Goal: Task Accomplishment & Management: Manage account settings

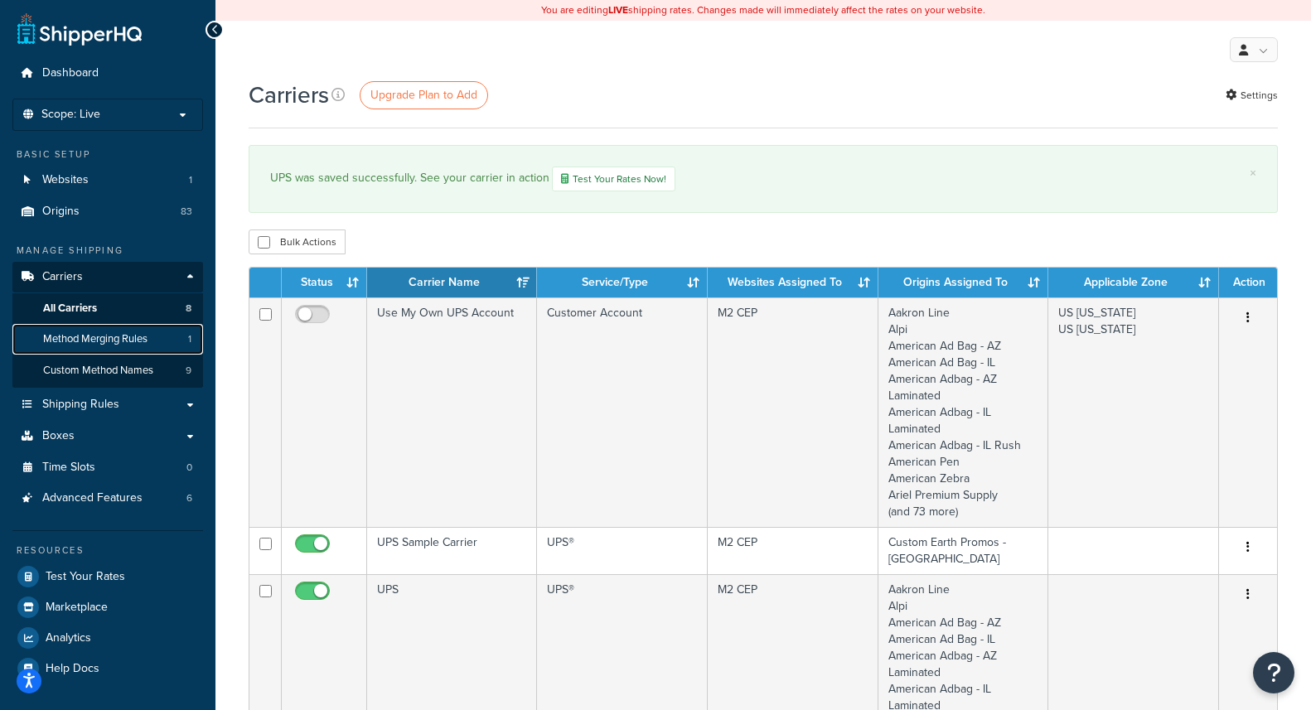
click at [116, 339] on span "Method Merging Rules" at bounding box center [95, 339] width 104 height 14
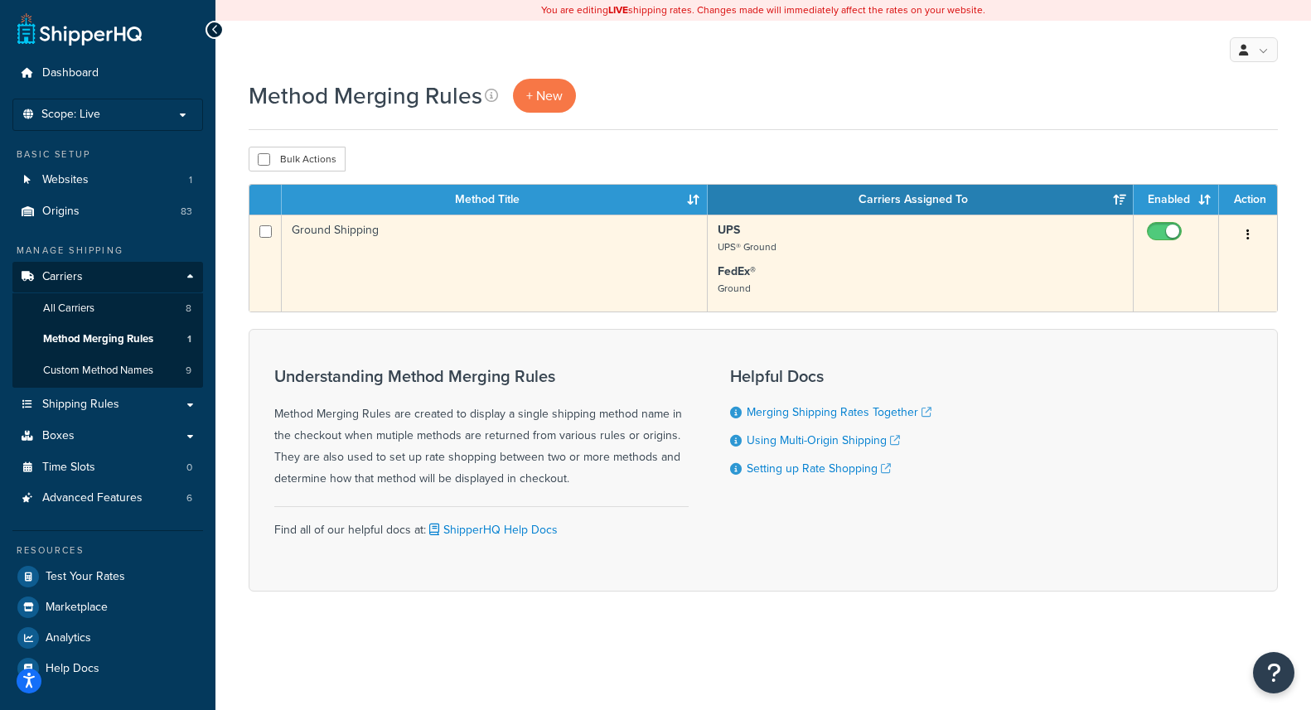
click at [424, 289] on td "Ground Shipping" at bounding box center [495, 263] width 426 height 97
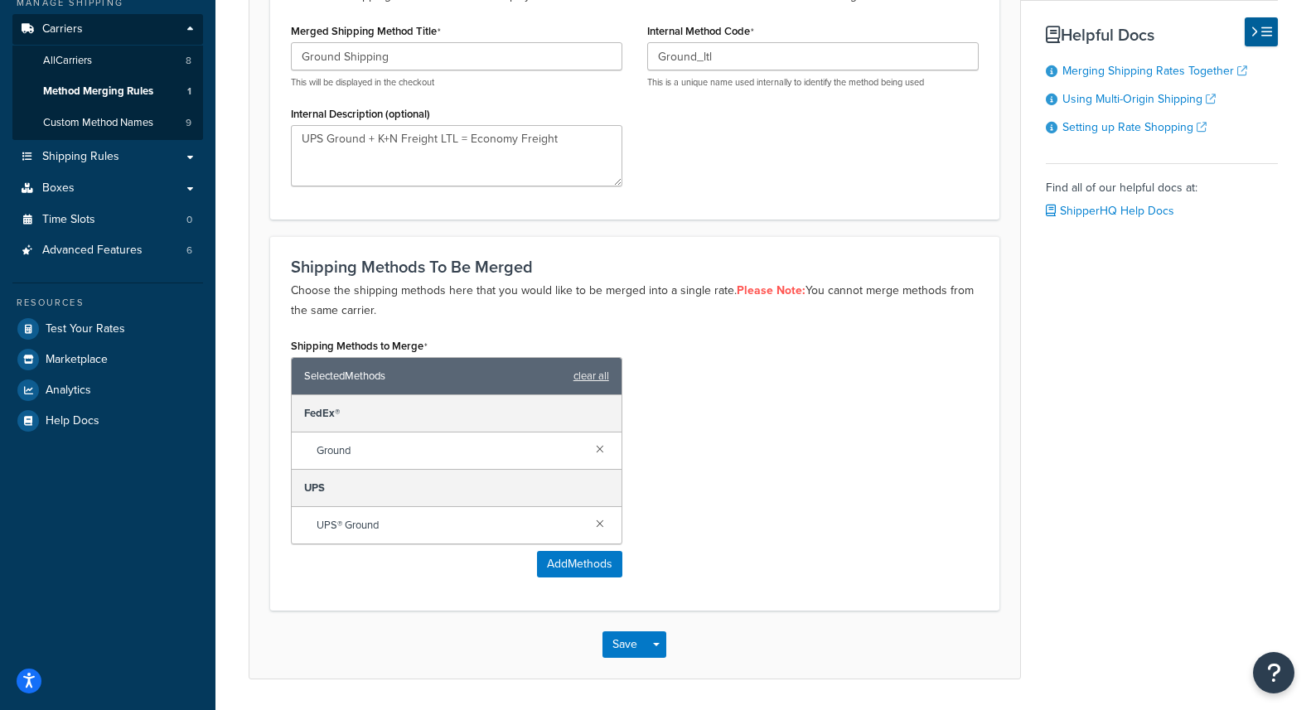
scroll to position [244, 0]
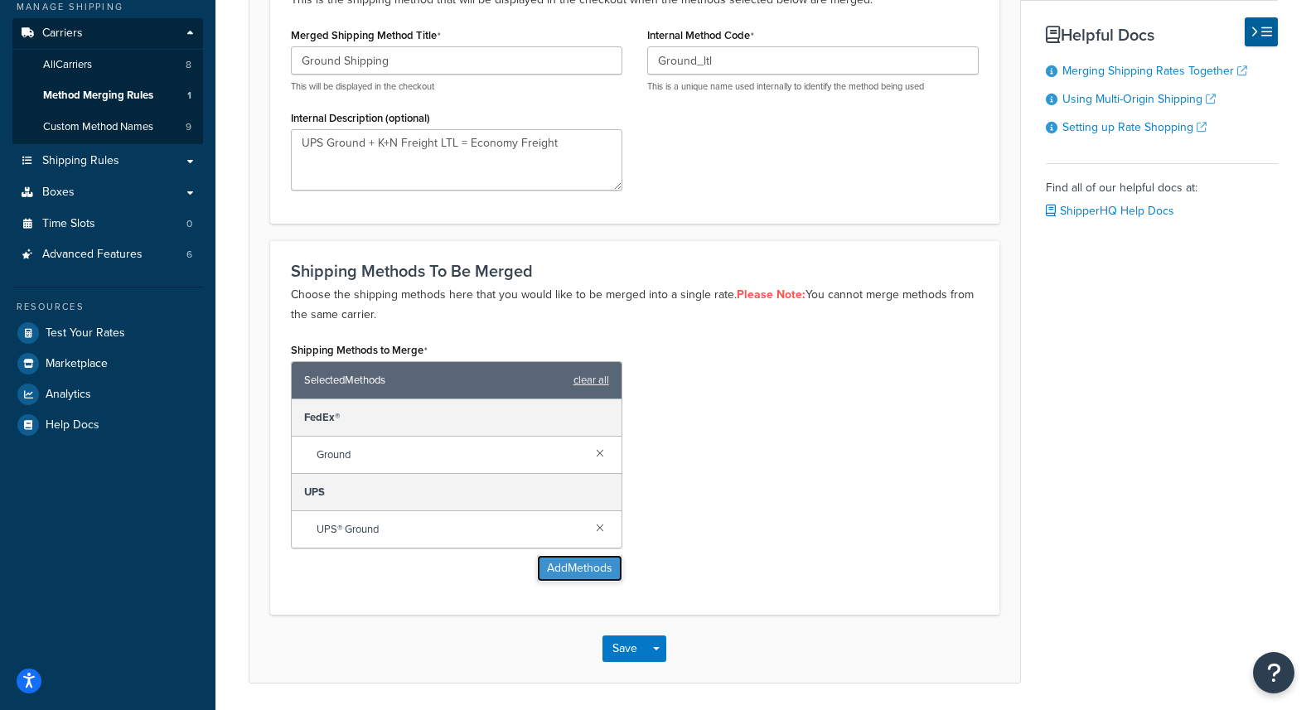
click at [571, 575] on button "Add Methods" at bounding box center [579, 568] width 85 height 27
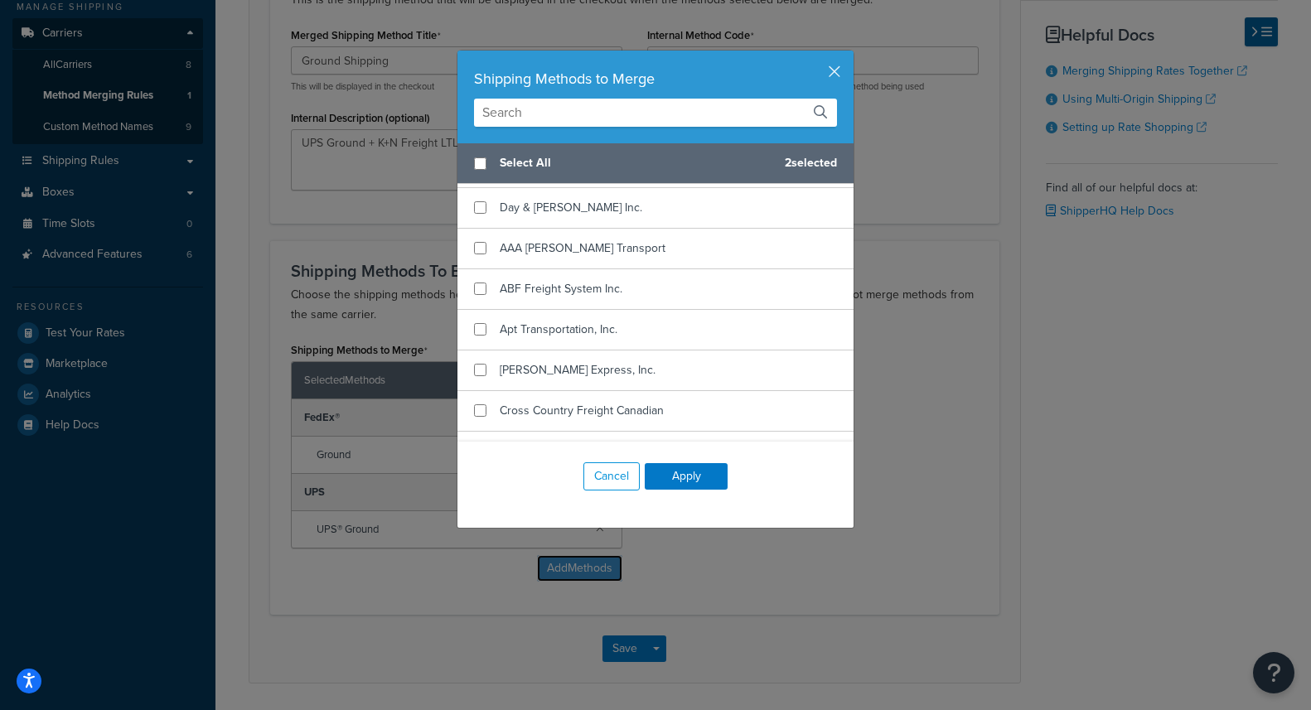
scroll to position [1045, 0]
click at [550, 110] on input "text" at bounding box center [655, 113] width 363 height 28
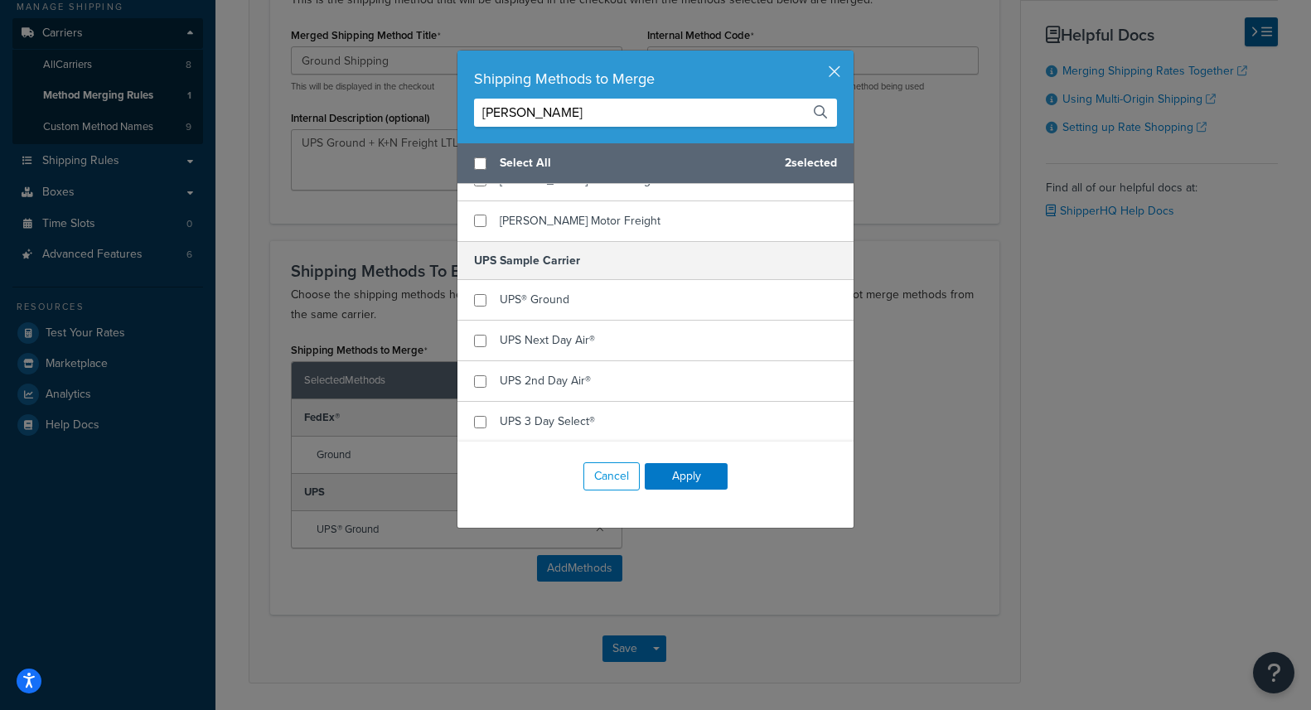
scroll to position [0, 0]
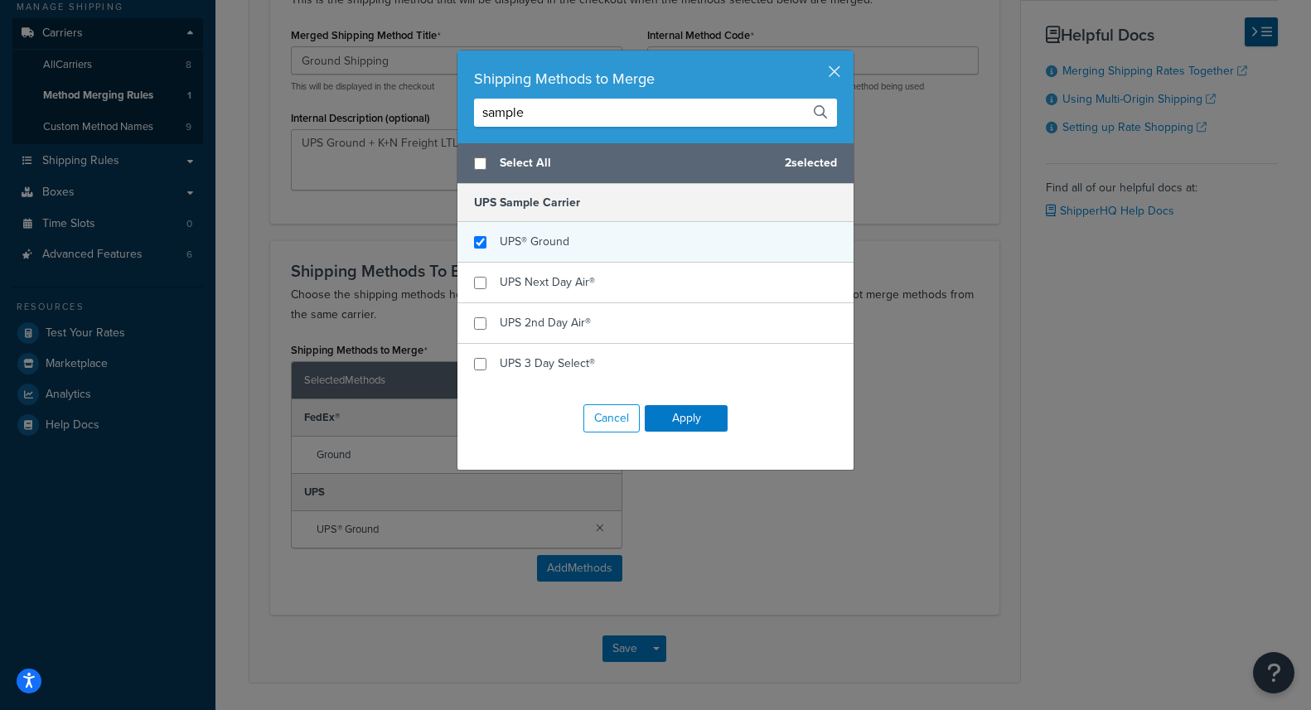
type input "sample"
click at [477, 240] on input "checkbox" at bounding box center [480, 242] width 12 height 12
checkbox input "true"
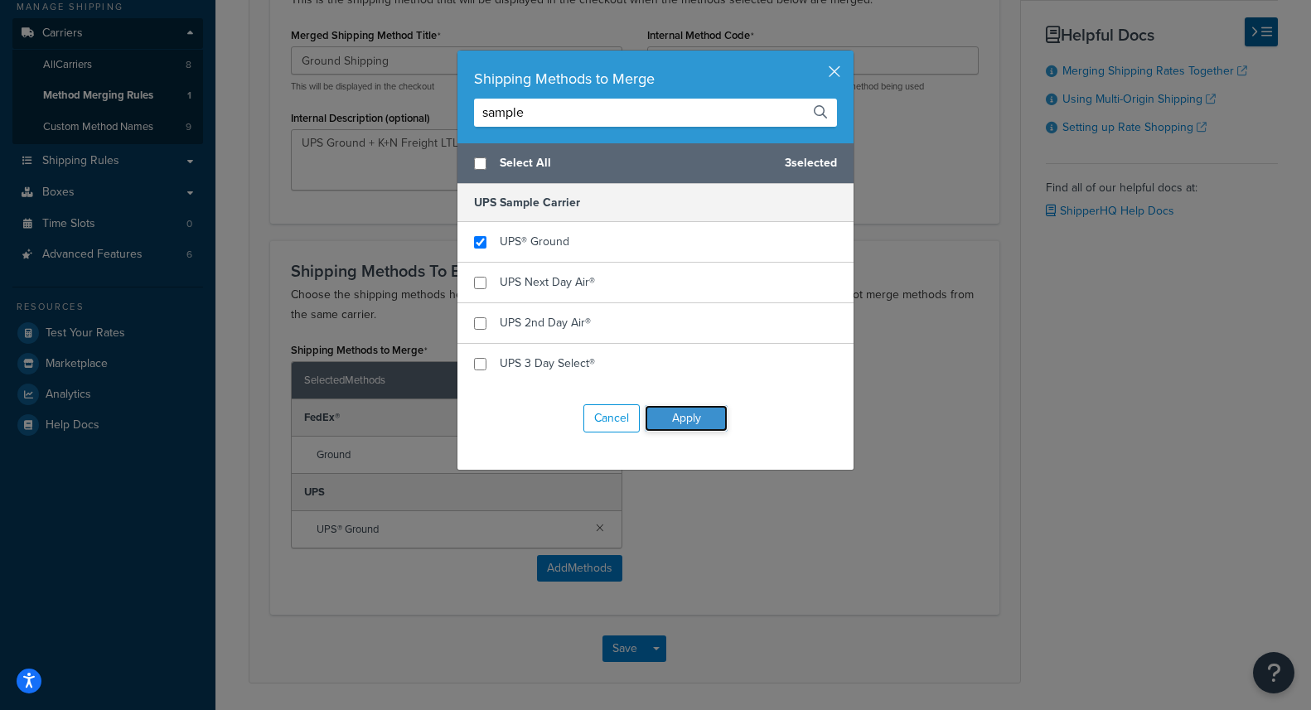
click at [691, 415] on button "Apply" at bounding box center [686, 418] width 83 height 27
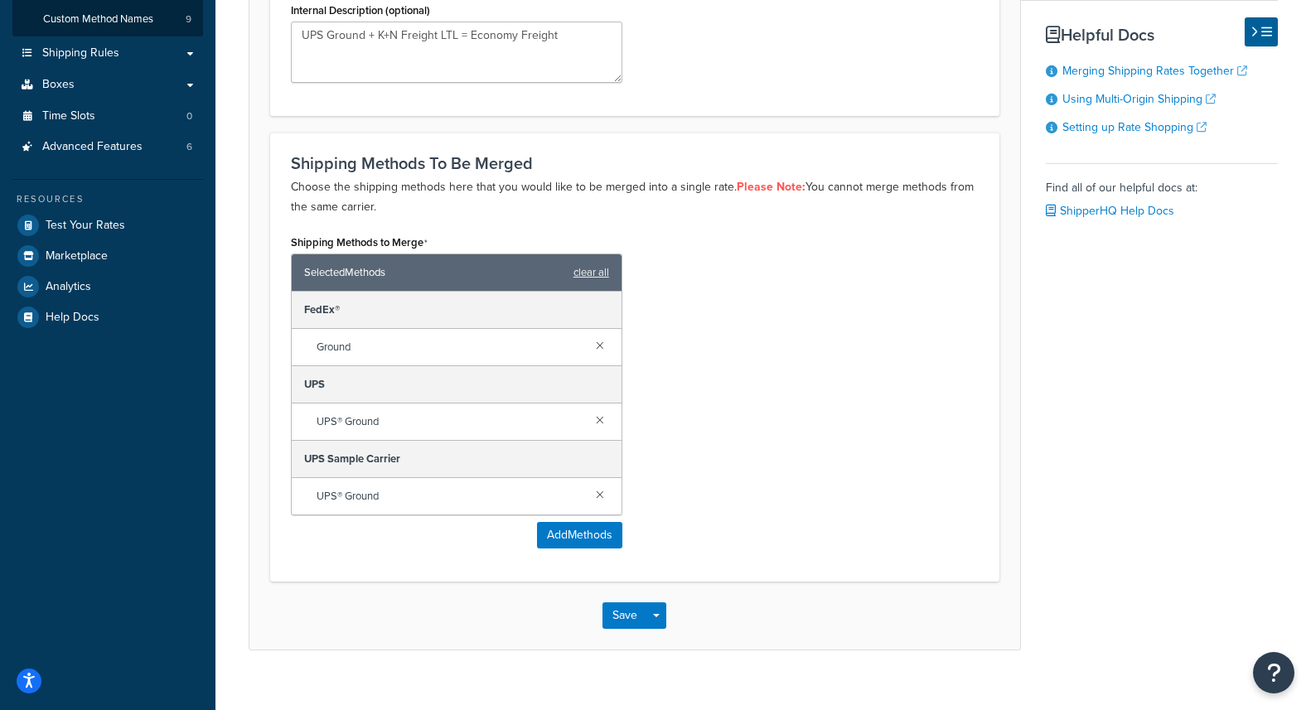
scroll to position [376, 0]
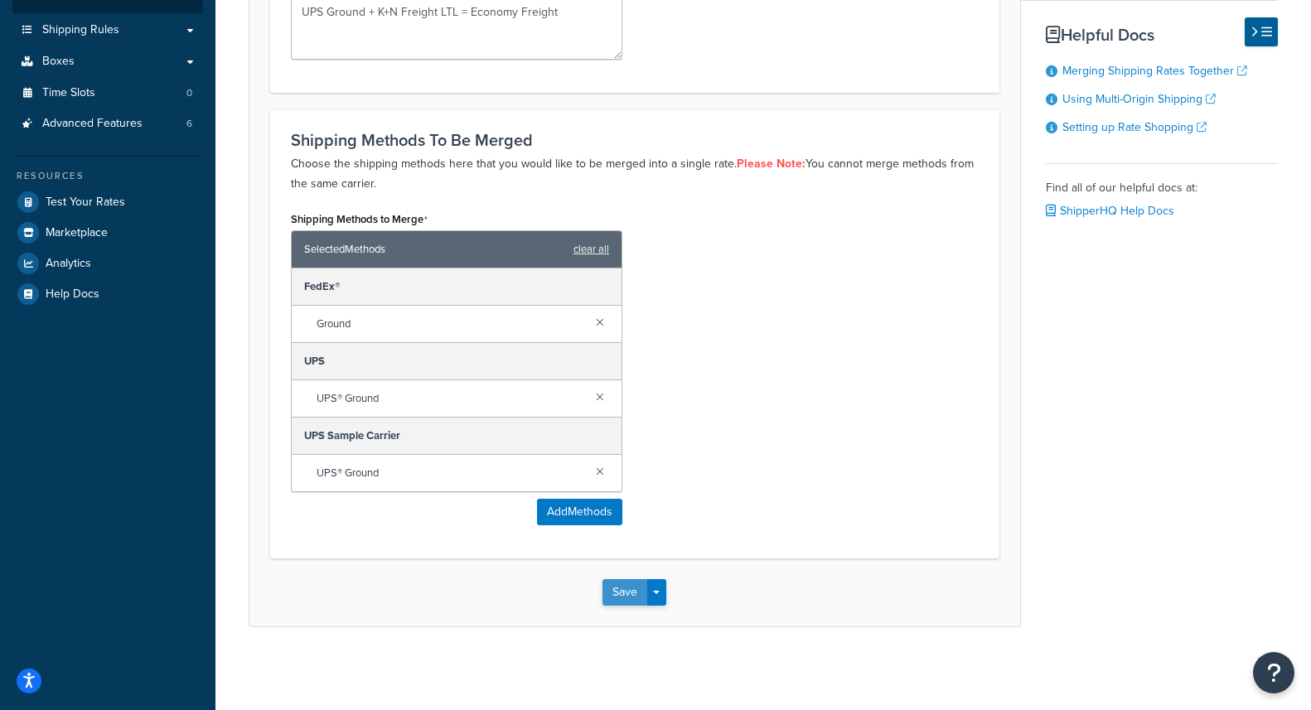
click at [631, 594] on button "Save" at bounding box center [625, 592] width 45 height 27
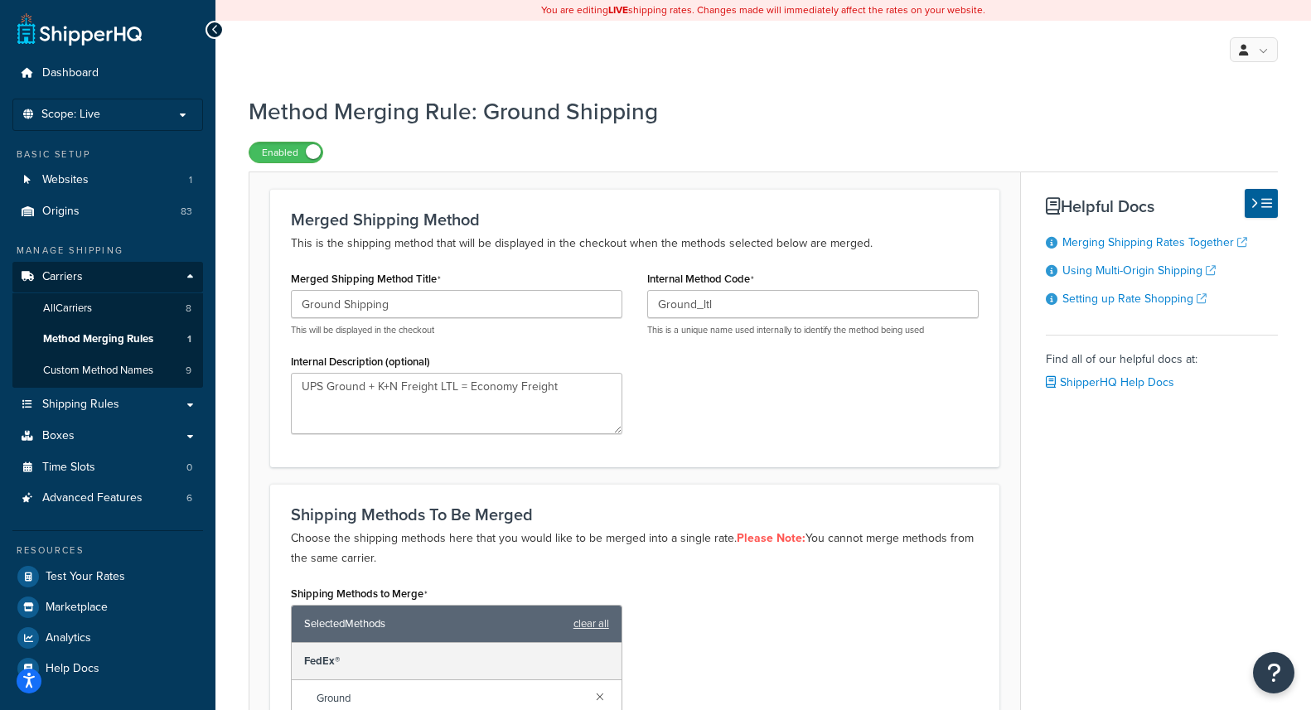
scroll to position [7, 0]
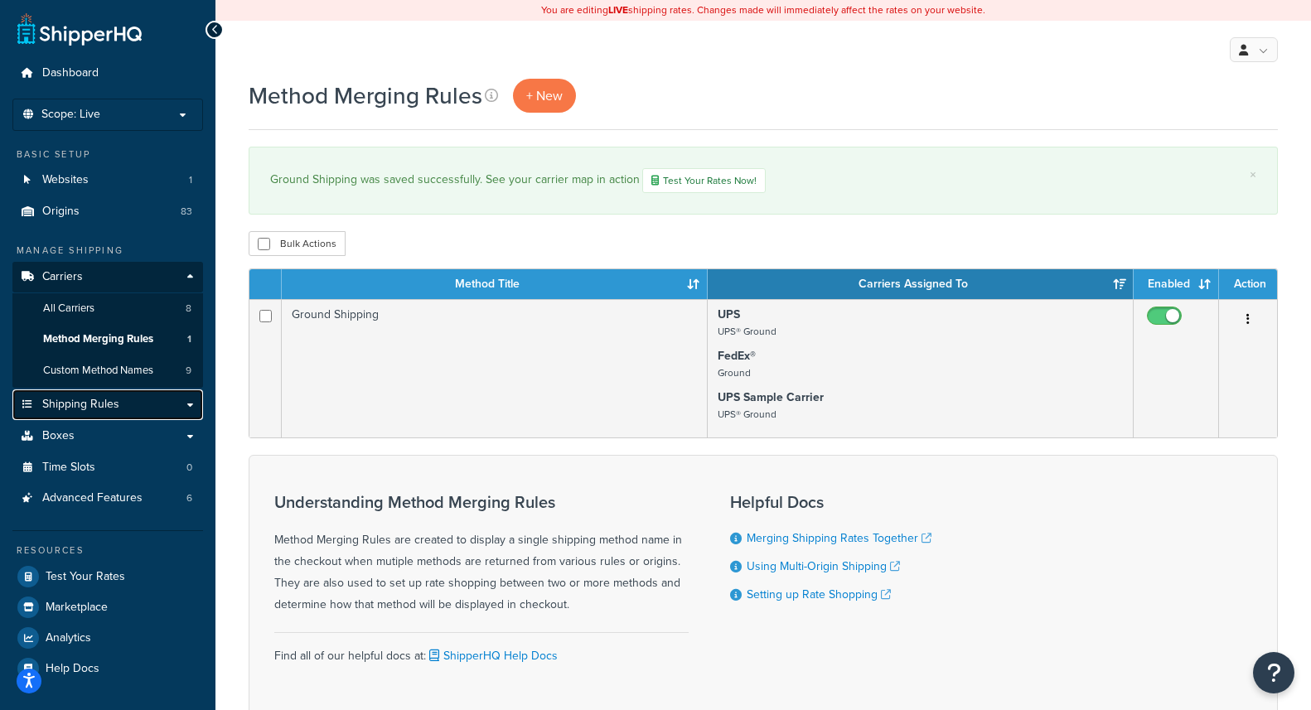
click at [77, 408] on span "Shipping Rules" at bounding box center [80, 405] width 77 height 14
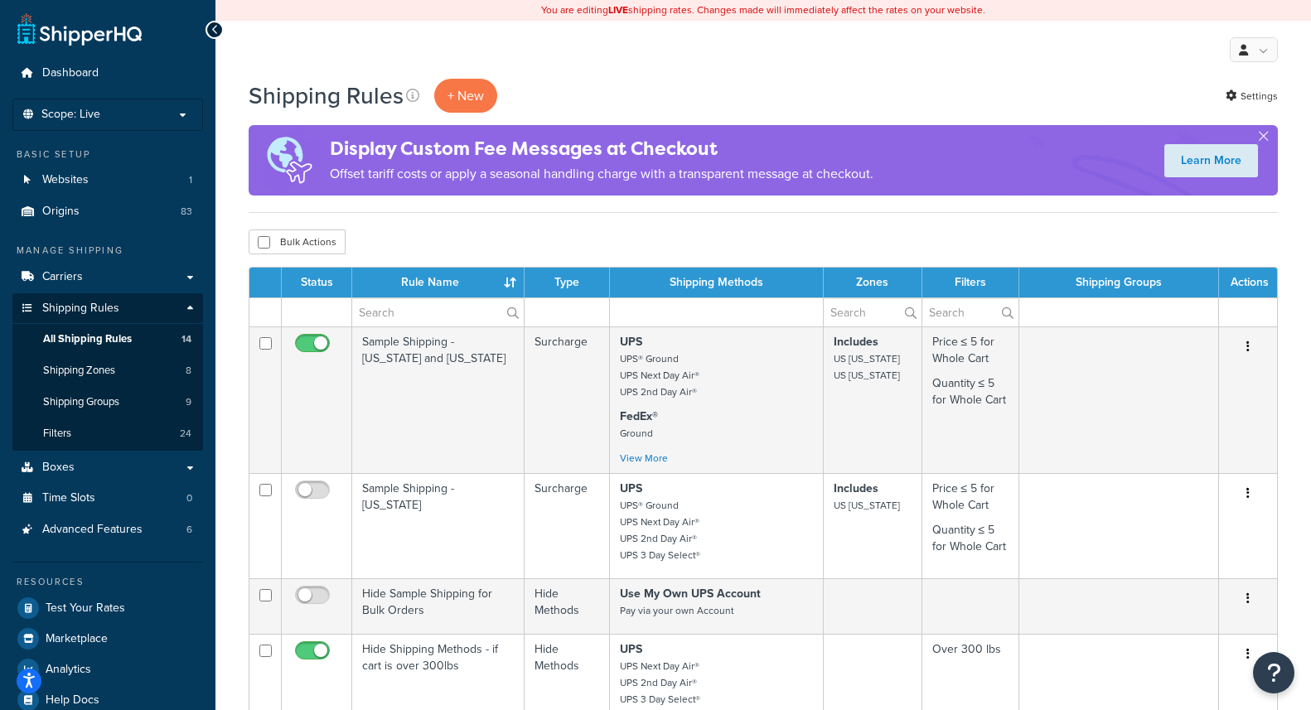
click at [317, 282] on th "Status" at bounding box center [317, 283] width 70 height 30
click at [314, 284] on th "Status" at bounding box center [317, 283] width 70 height 30
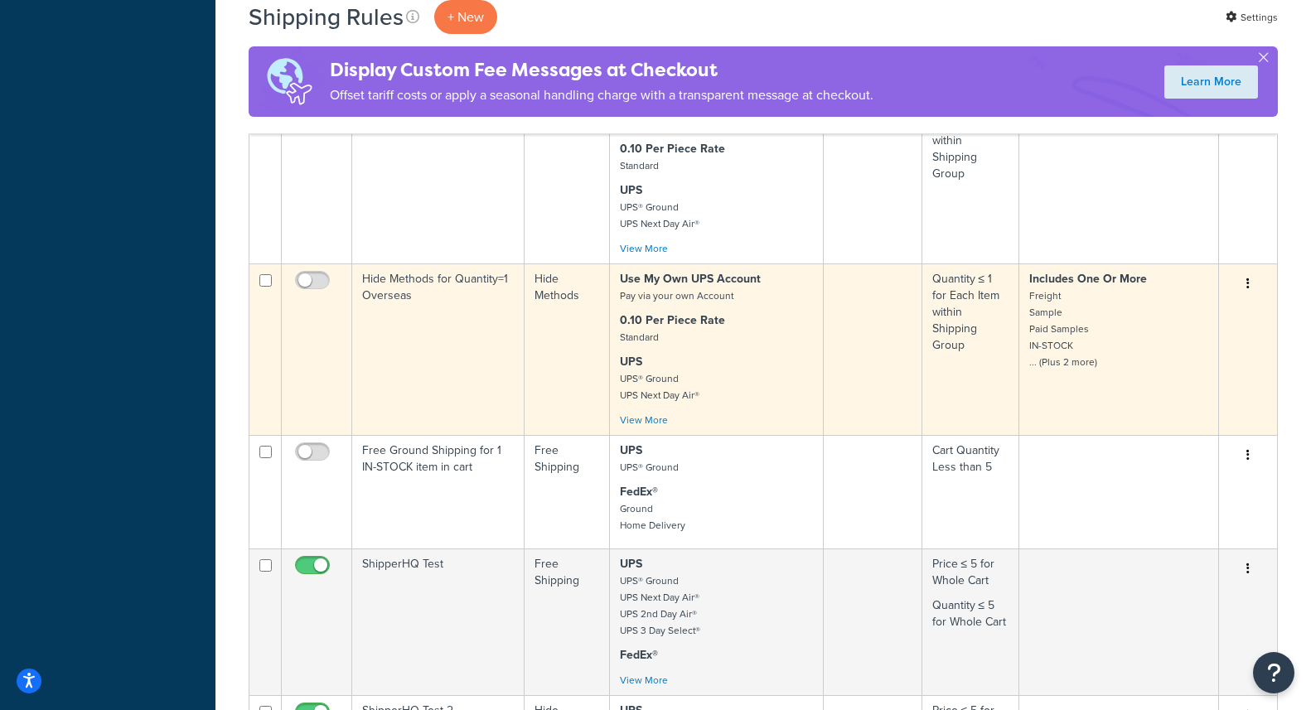
scroll to position [825, 0]
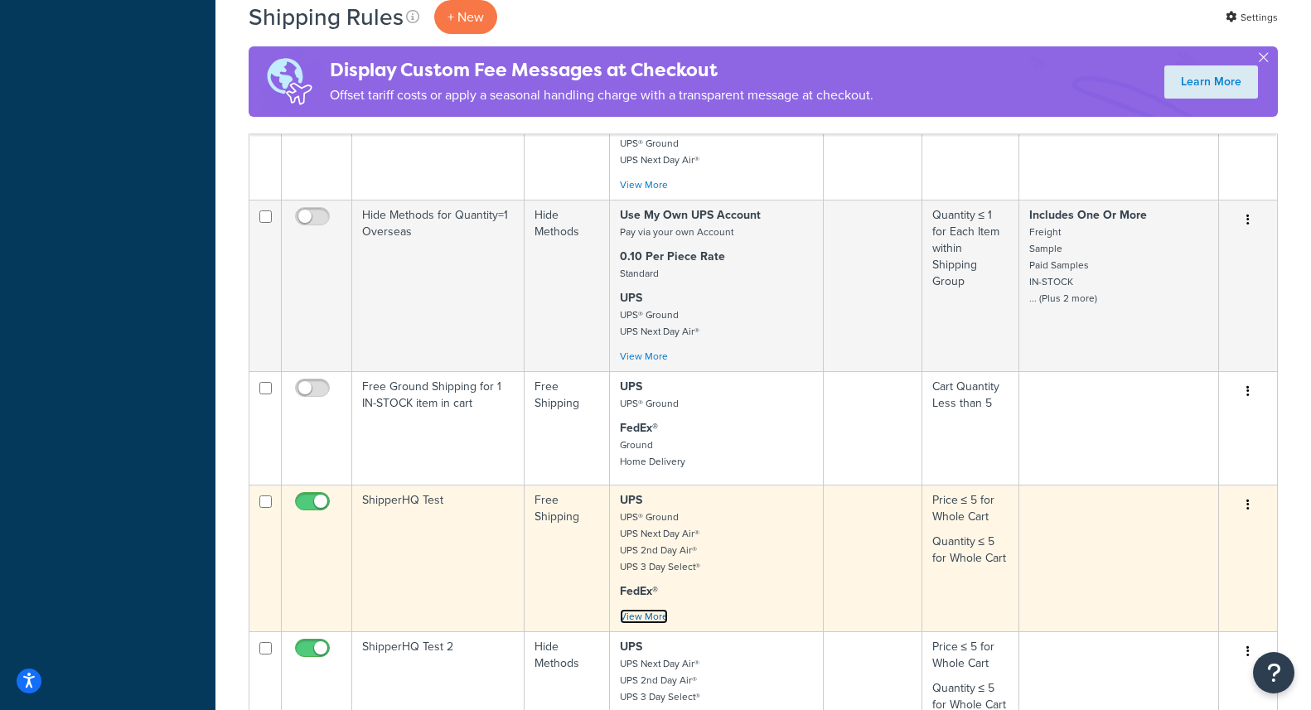
click at [655, 609] on link "View More" at bounding box center [644, 616] width 48 height 15
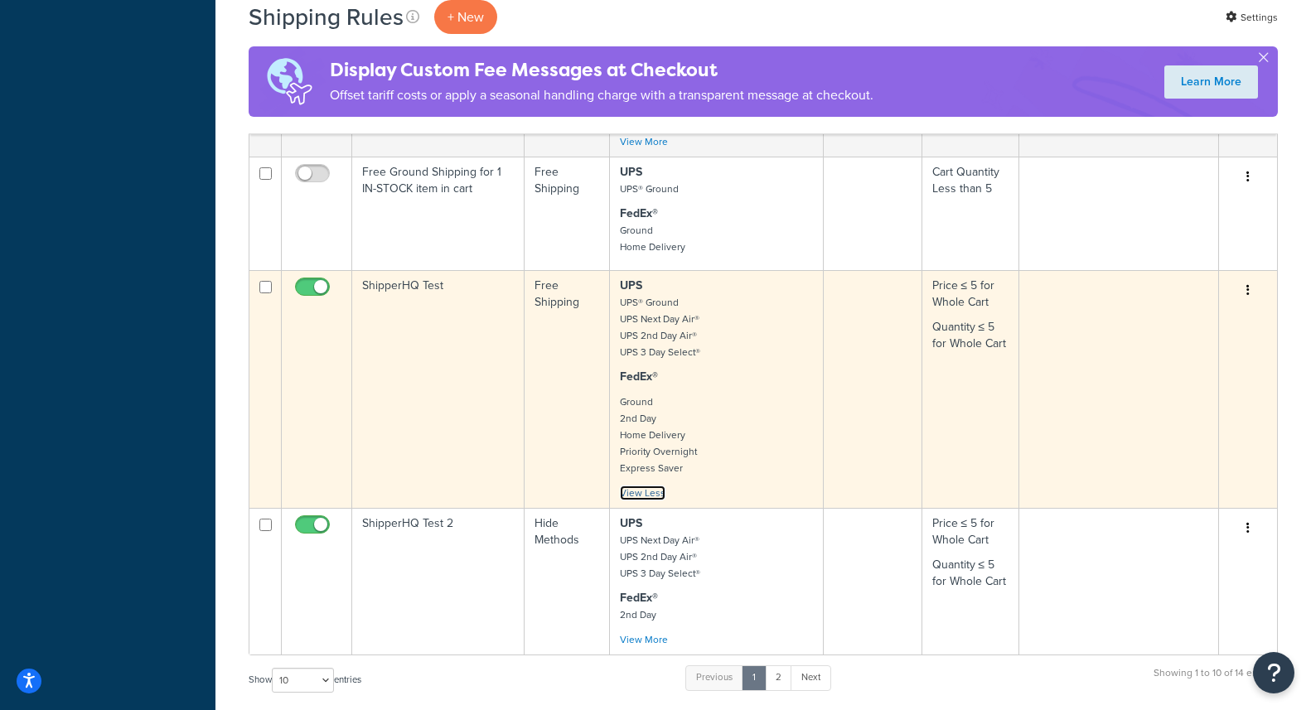
scroll to position [1051, 0]
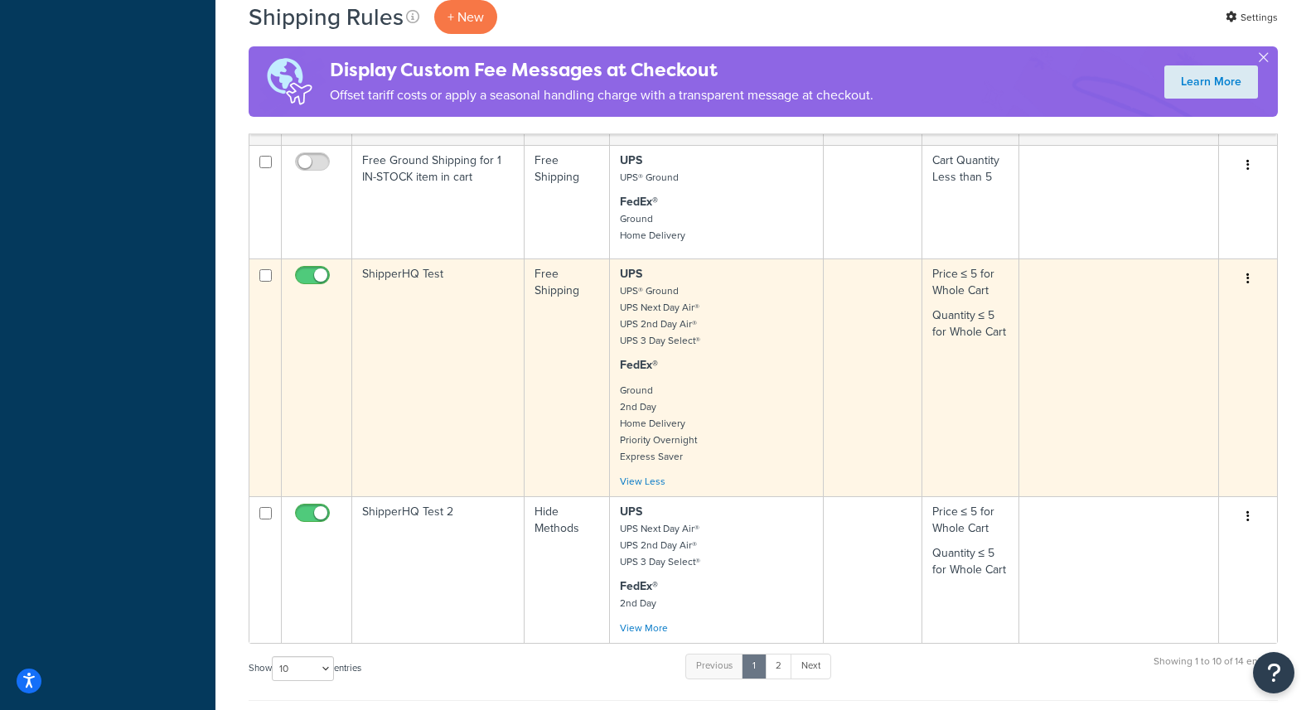
click at [734, 382] on p "Ground 2nd Day Home Delivery Priority Overnight Express Saver" at bounding box center [716, 423] width 193 height 83
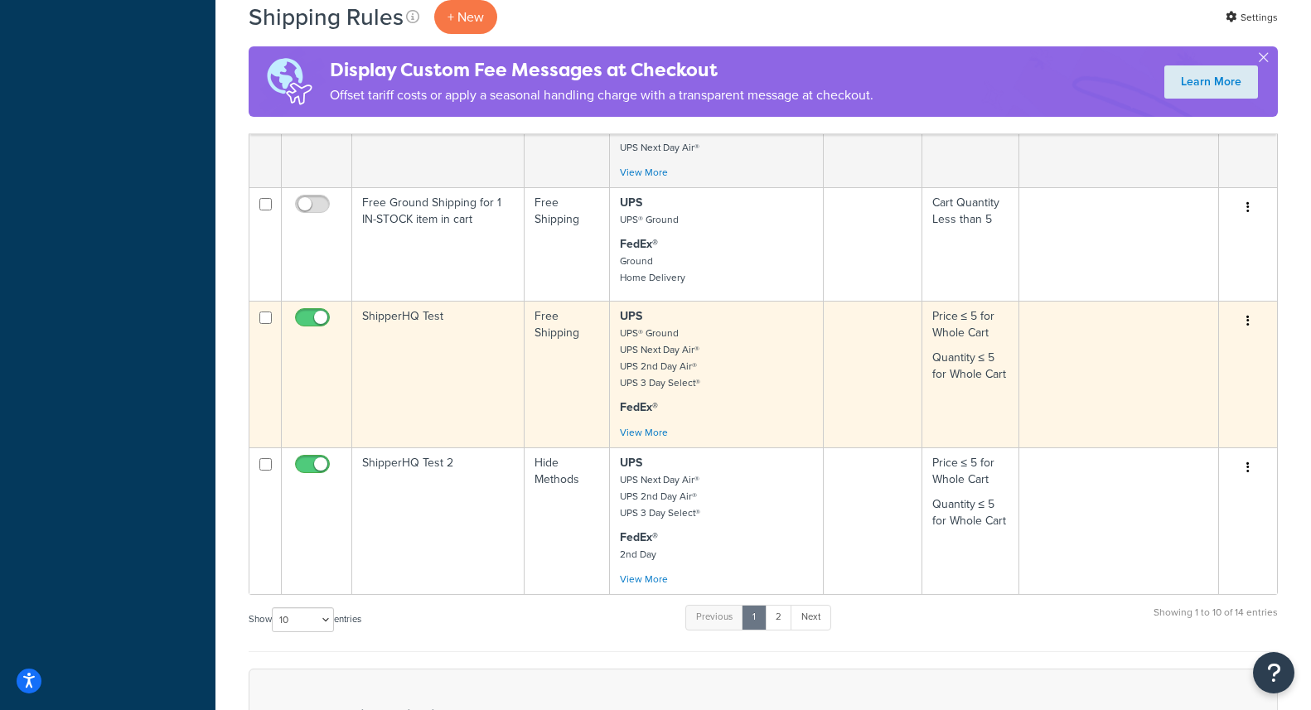
scroll to position [1008, 0]
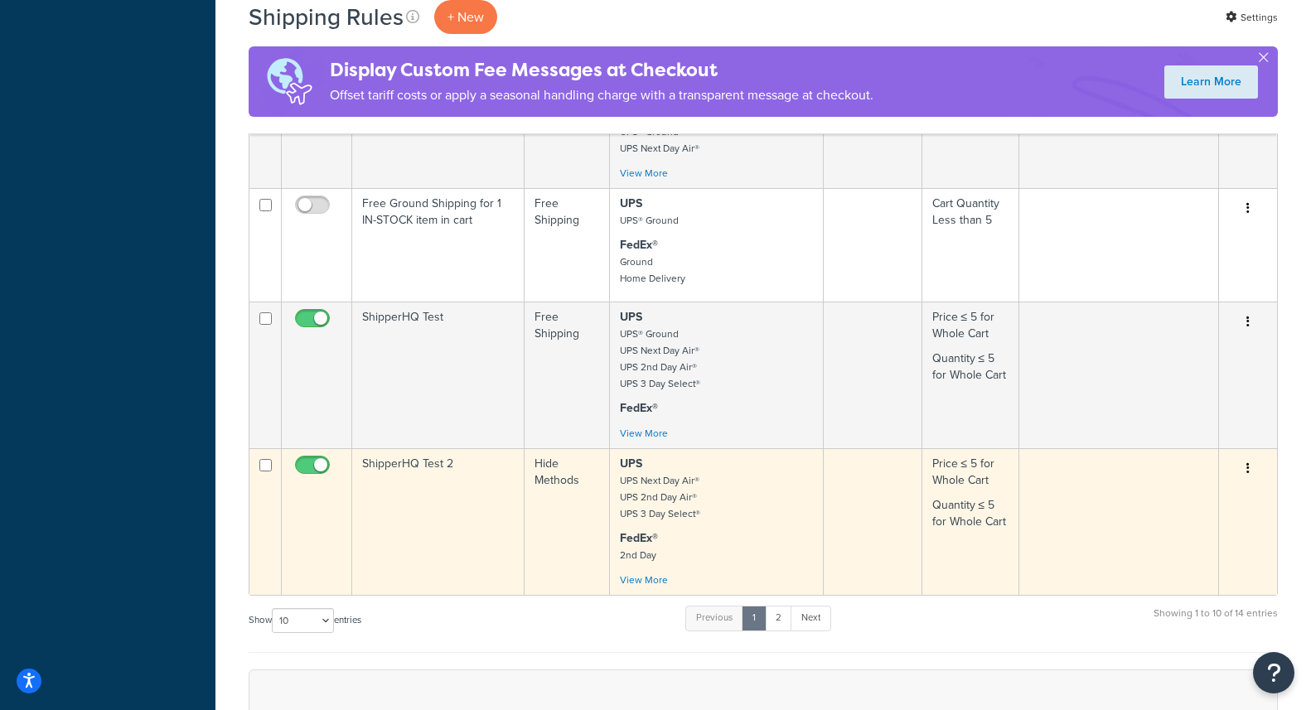
click at [372, 512] on td "ShipperHQ Test 2" at bounding box center [438, 521] width 172 height 147
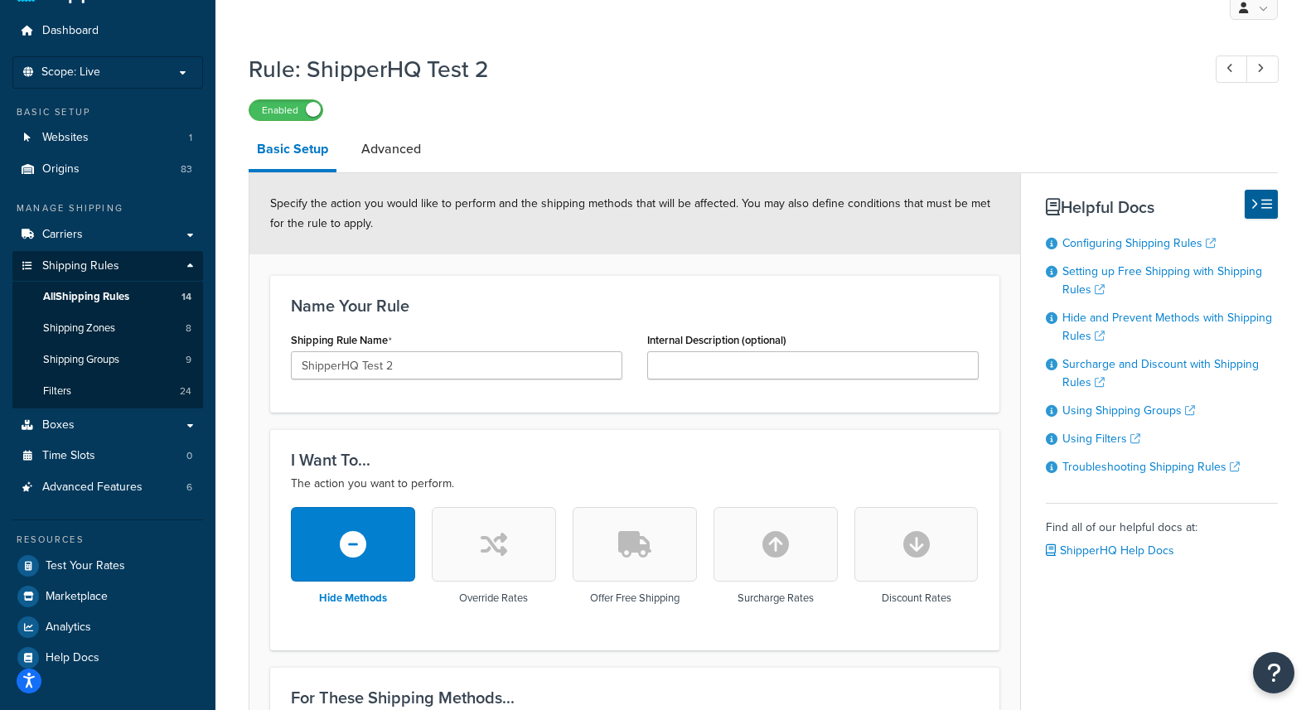
scroll to position [36, 0]
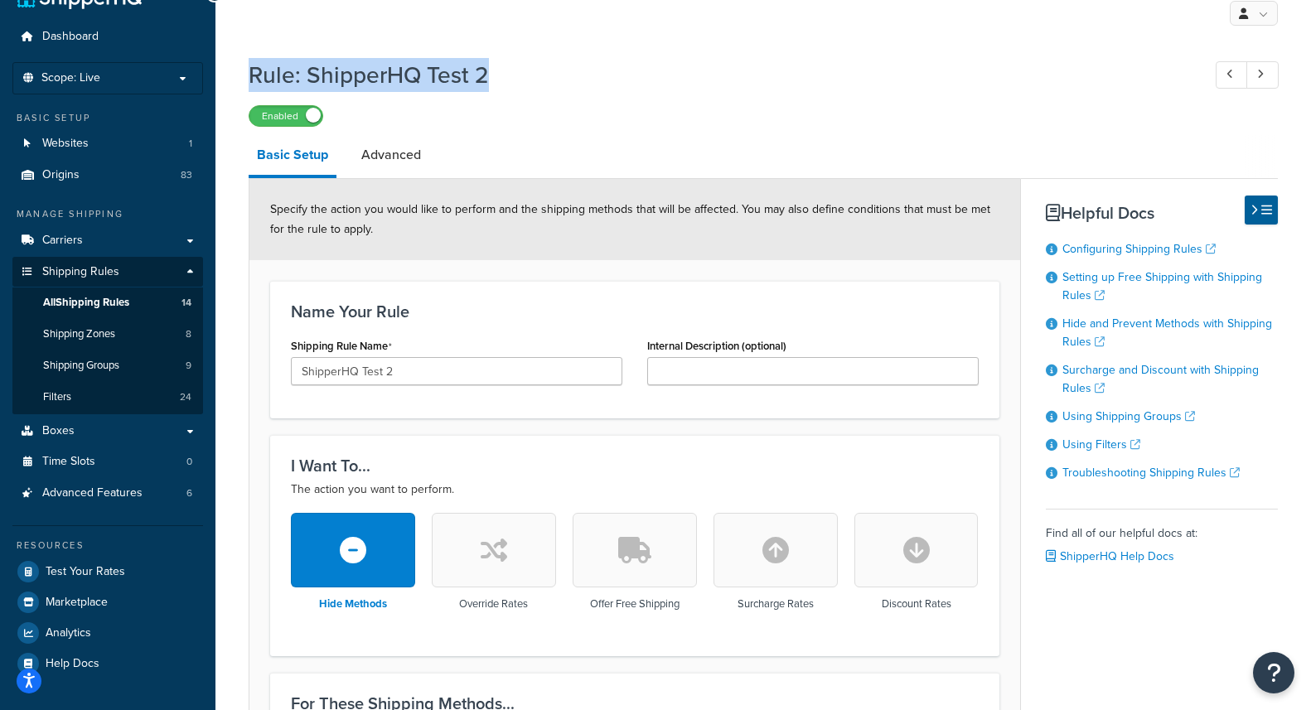
drag, startPoint x: 250, startPoint y: 74, endPoint x: 509, endPoint y: 76, distance: 258.7
click at [510, 73] on h1 "Rule: ShipperHQ Test 2" at bounding box center [717, 75] width 937 height 32
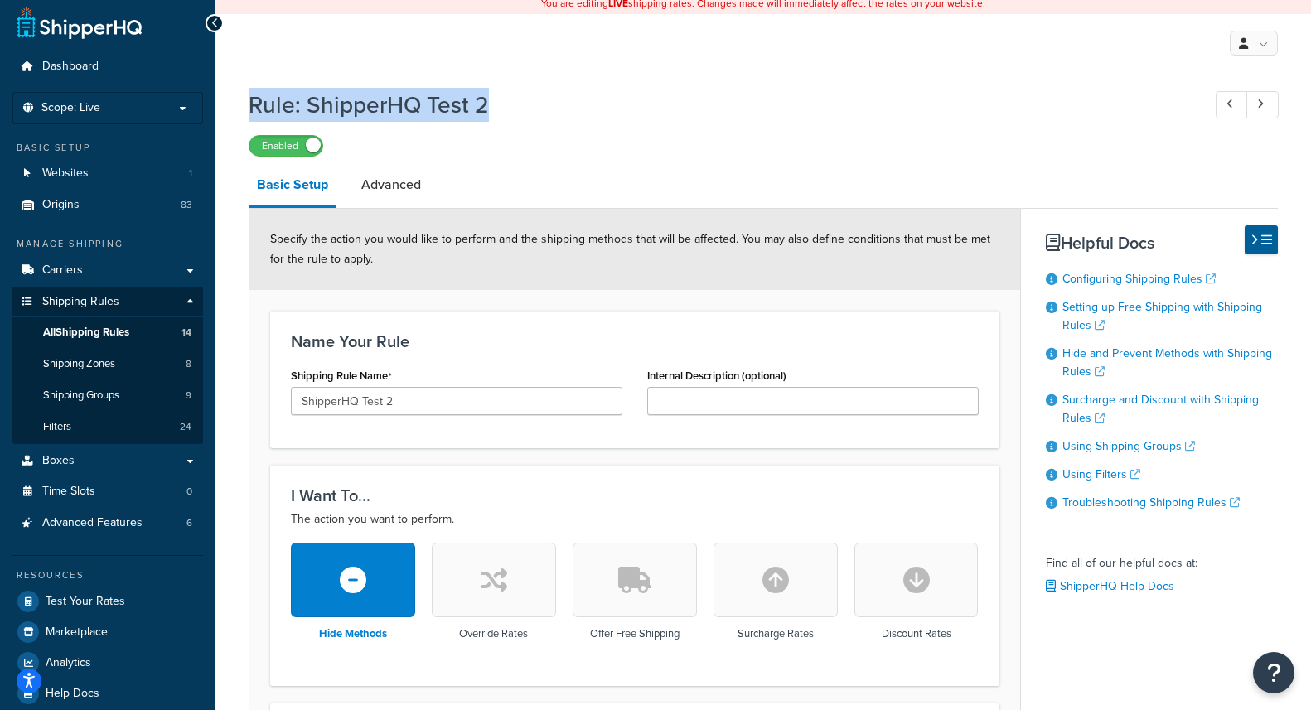
scroll to position [0, 0]
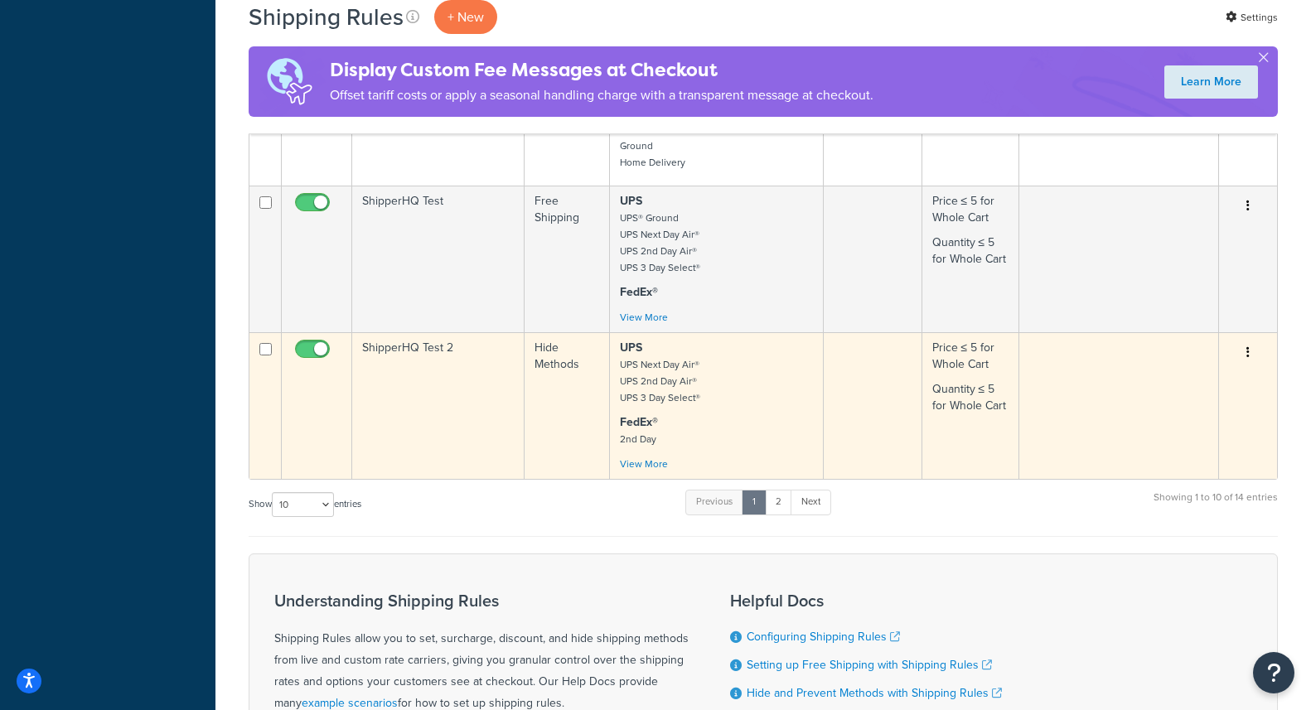
scroll to position [1126, 0]
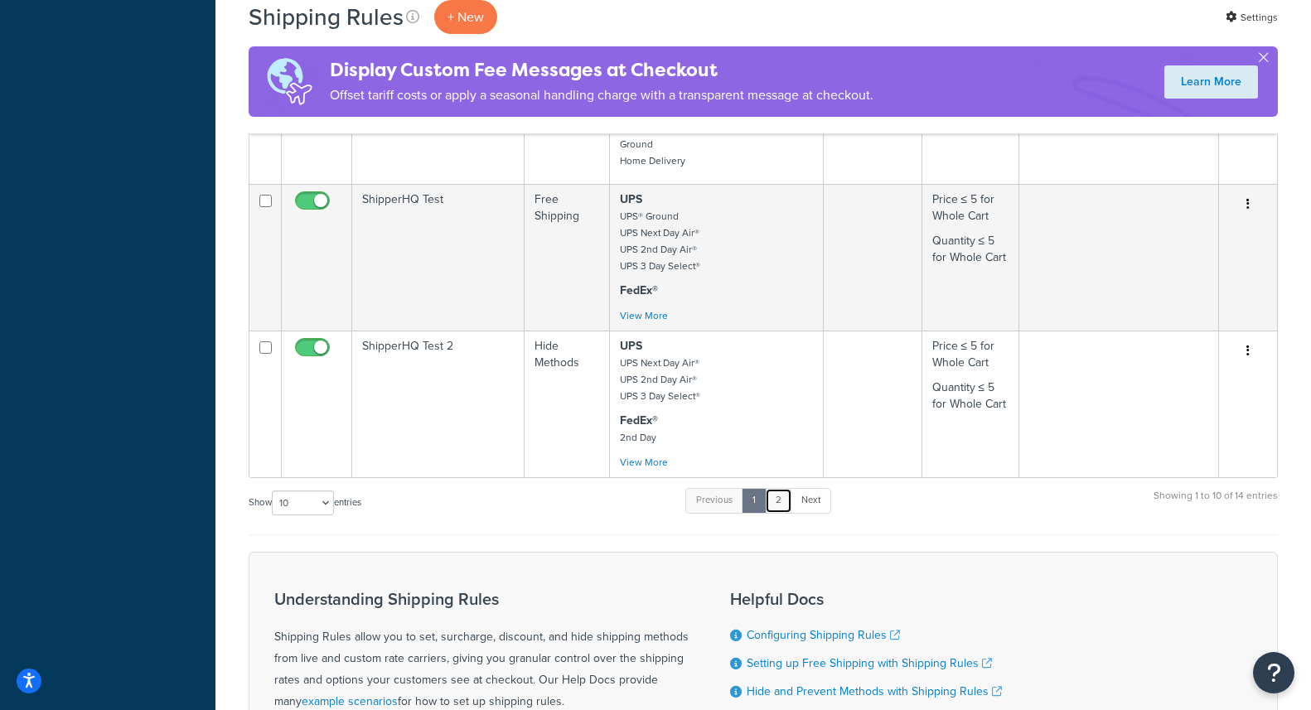
click at [785, 488] on link "2" at bounding box center [778, 500] width 27 height 25
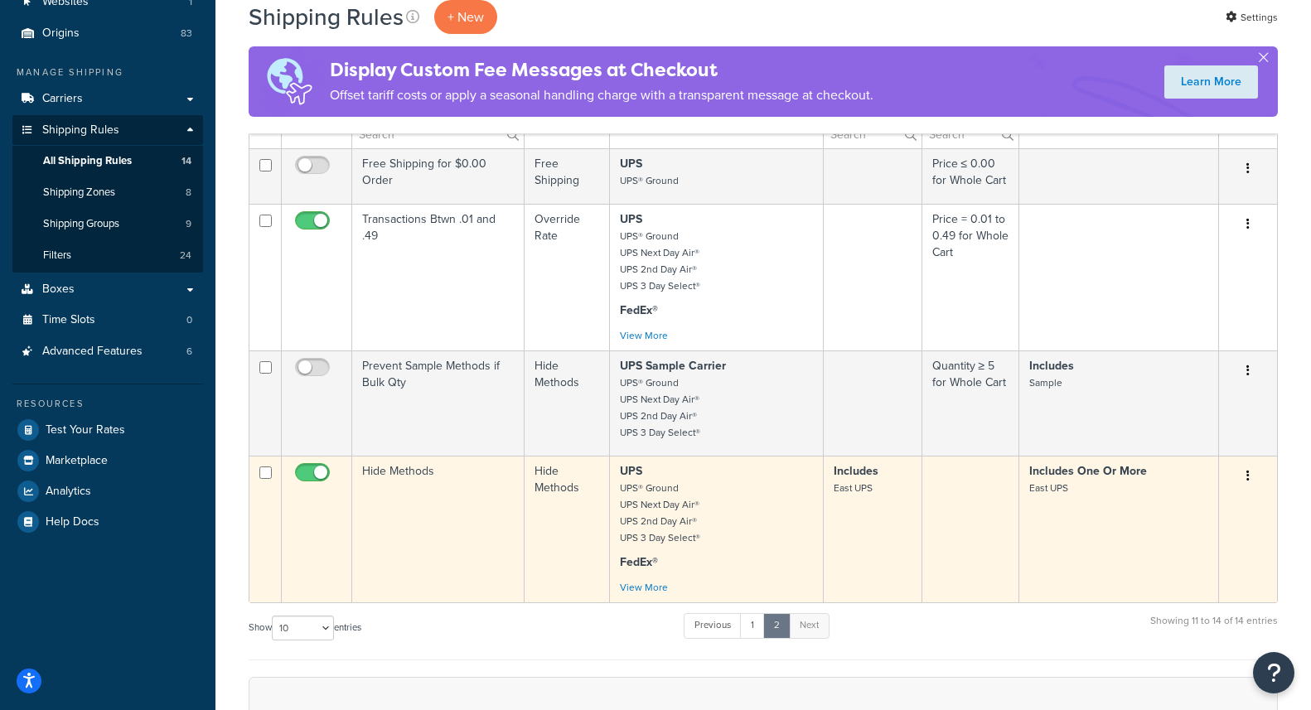
scroll to position [183, 0]
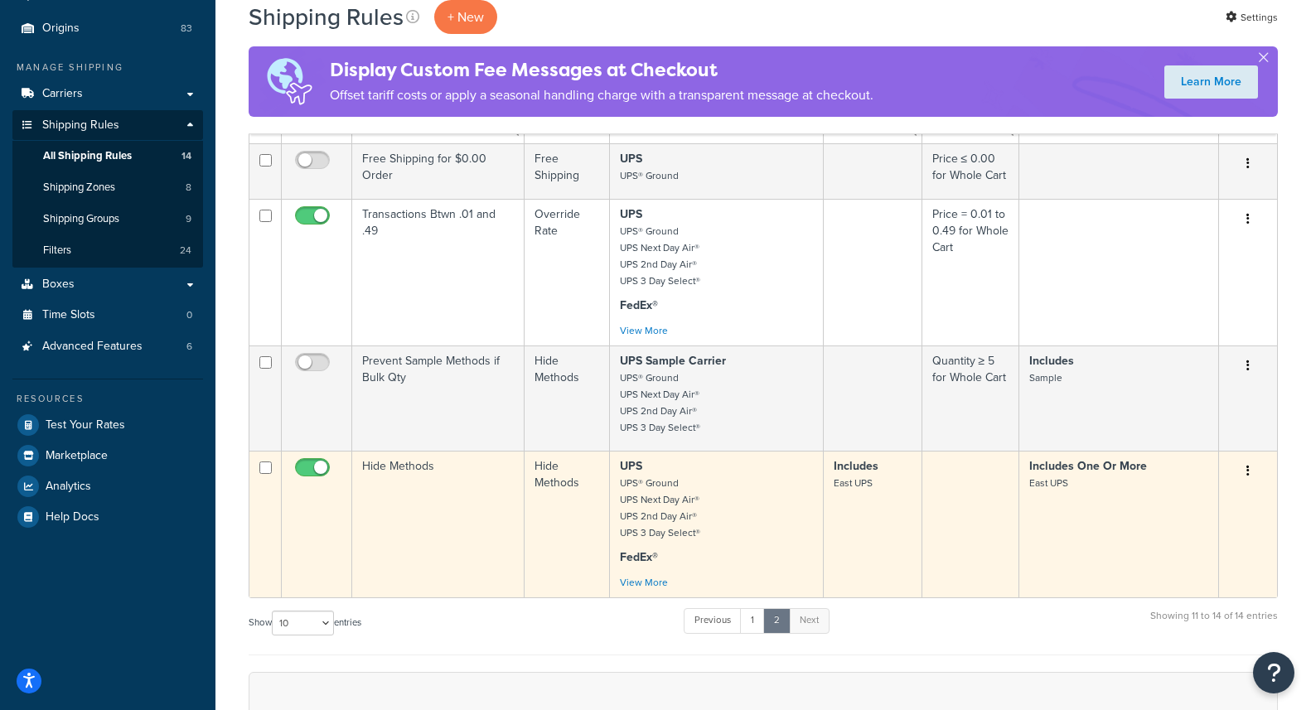
click at [306, 466] on input "checkbox" at bounding box center [315, 472] width 46 height 21
checkbox input "false"
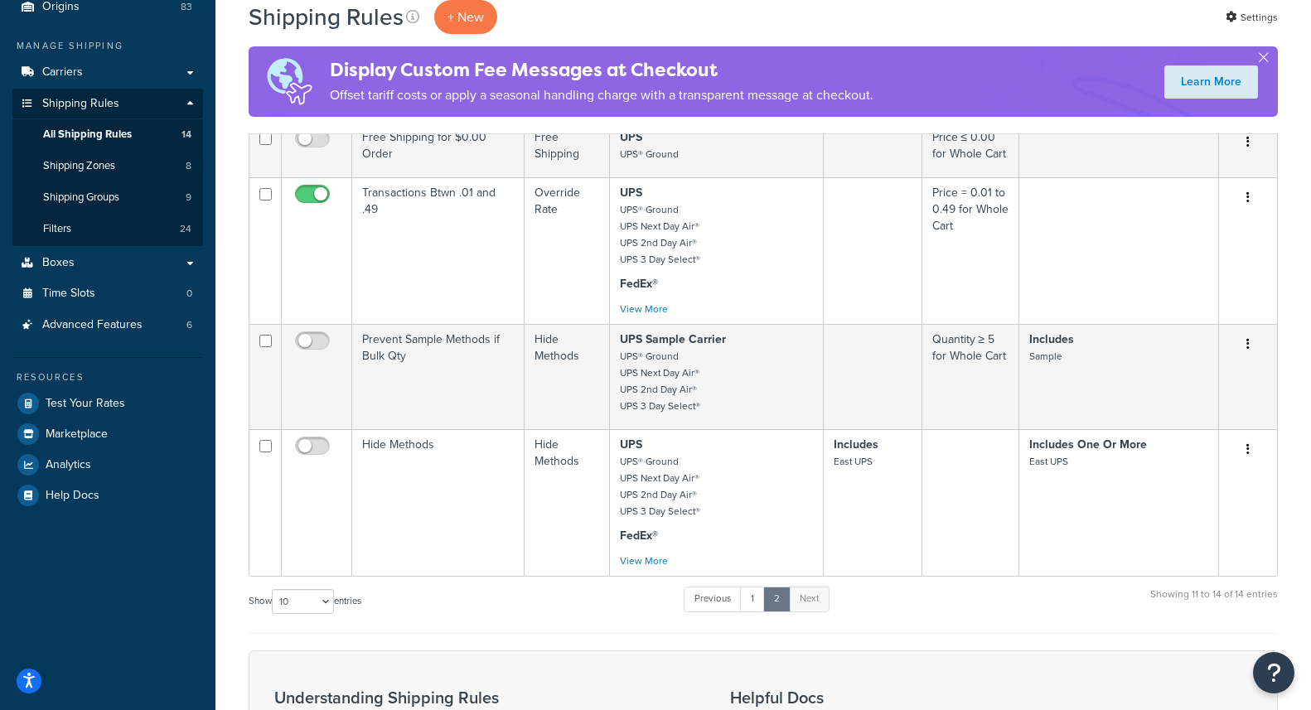
scroll to position [0, 0]
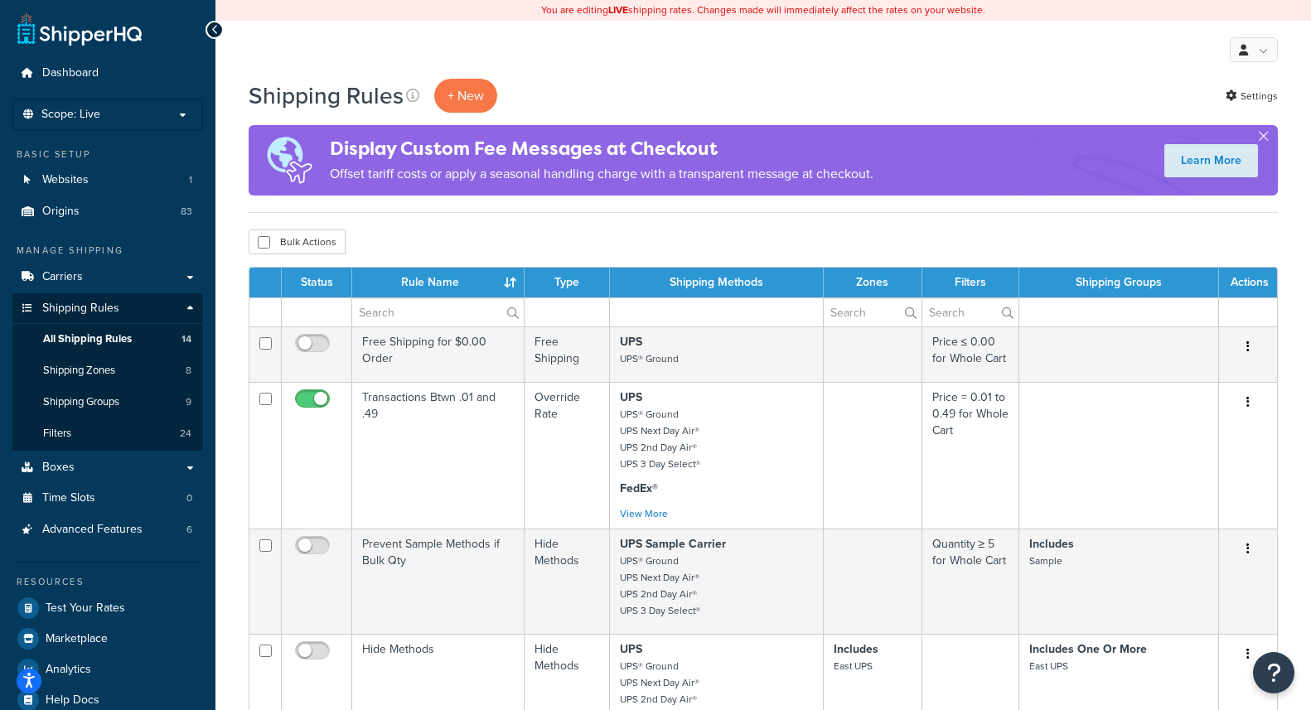
click at [346, 61] on div "My Profile Billing Global Settings Contact Us Logout" at bounding box center [764, 50] width 1096 height 58
click at [310, 43] on div "My Profile Billing Global Settings Contact Us Logout" at bounding box center [764, 50] width 1096 height 58
